Goal: Book appointment/travel/reservation

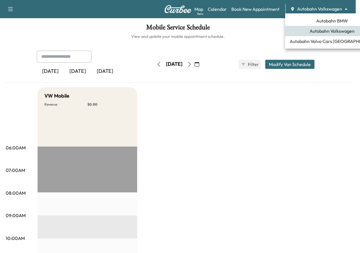
click at [328, 9] on body "Support Log Out Map Beta Calendar Book New Appointment Autobahn Volkswagen ****…" at bounding box center [180, 126] width 360 height 253
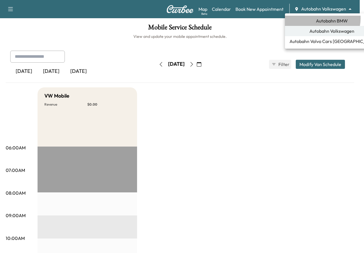
click at [322, 19] on span "Autobahn BMW" at bounding box center [332, 20] width 32 height 7
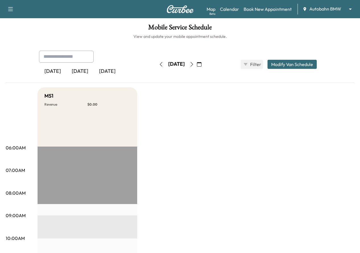
click at [202, 63] on icon "button" at bounding box center [199, 64] width 5 height 5
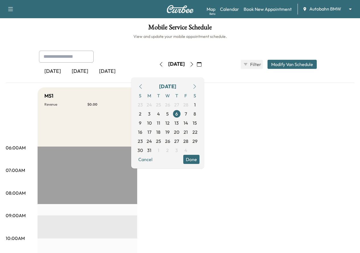
click at [197, 88] on icon "button" at bounding box center [194, 86] width 5 height 5
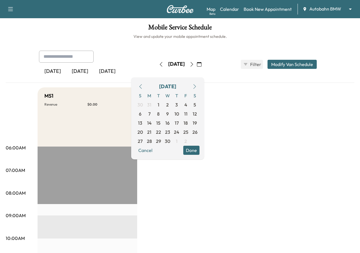
click at [197, 88] on icon "button" at bounding box center [194, 86] width 5 height 5
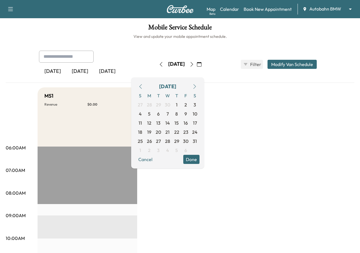
click at [197, 88] on icon "button" at bounding box center [194, 86] width 5 height 5
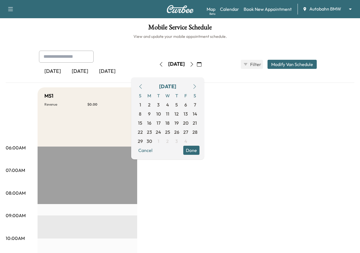
click at [197, 88] on icon "button" at bounding box center [194, 86] width 5 height 5
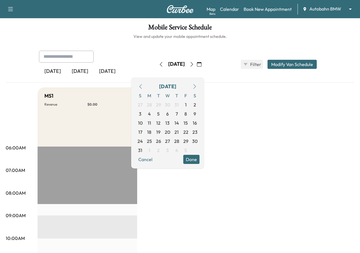
click at [197, 88] on icon "button" at bounding box center [194, 86] width 5 height 5
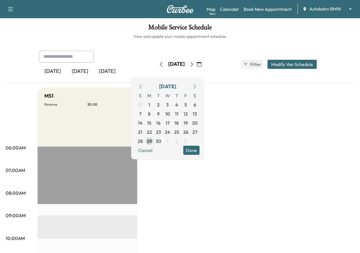
click at [152, 142] on span "29" at bounding box center [149, 141] width 5 height 7
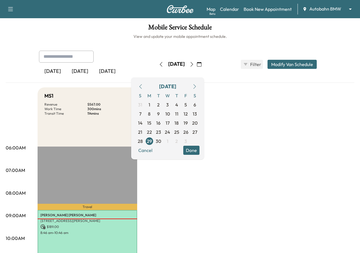
click at [193, 64] on icon "button" at bounding box center [192, 64] width 3 height 5
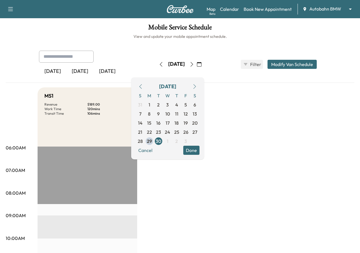
click at [200, 152] on button "Done" at bounding box center [191, 150] width 16 height 9
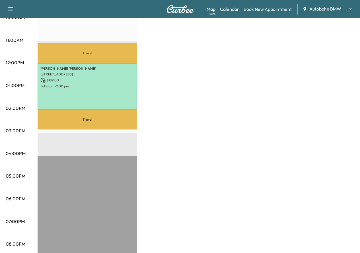
scroll to position [142, 0]
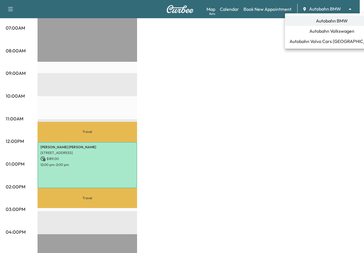
click at [265, 7] on div at bounding box center [182, 126] width 364 height 253
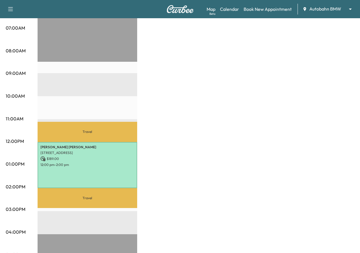
click at [265, 9] on link "Book New Appointment" at bounding box center [268, 9] width 48 height 7
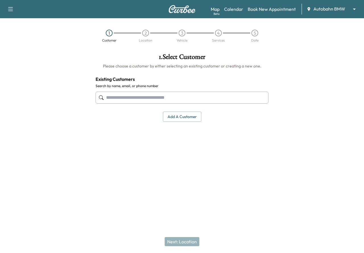
click at [200, 99] on input "text" at bounding box center [182, 98] width 173 height 12
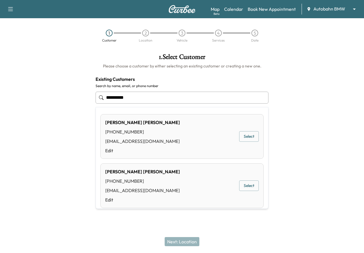
type input "**********"
